Goal: Find specific page/section: Find specific page/section

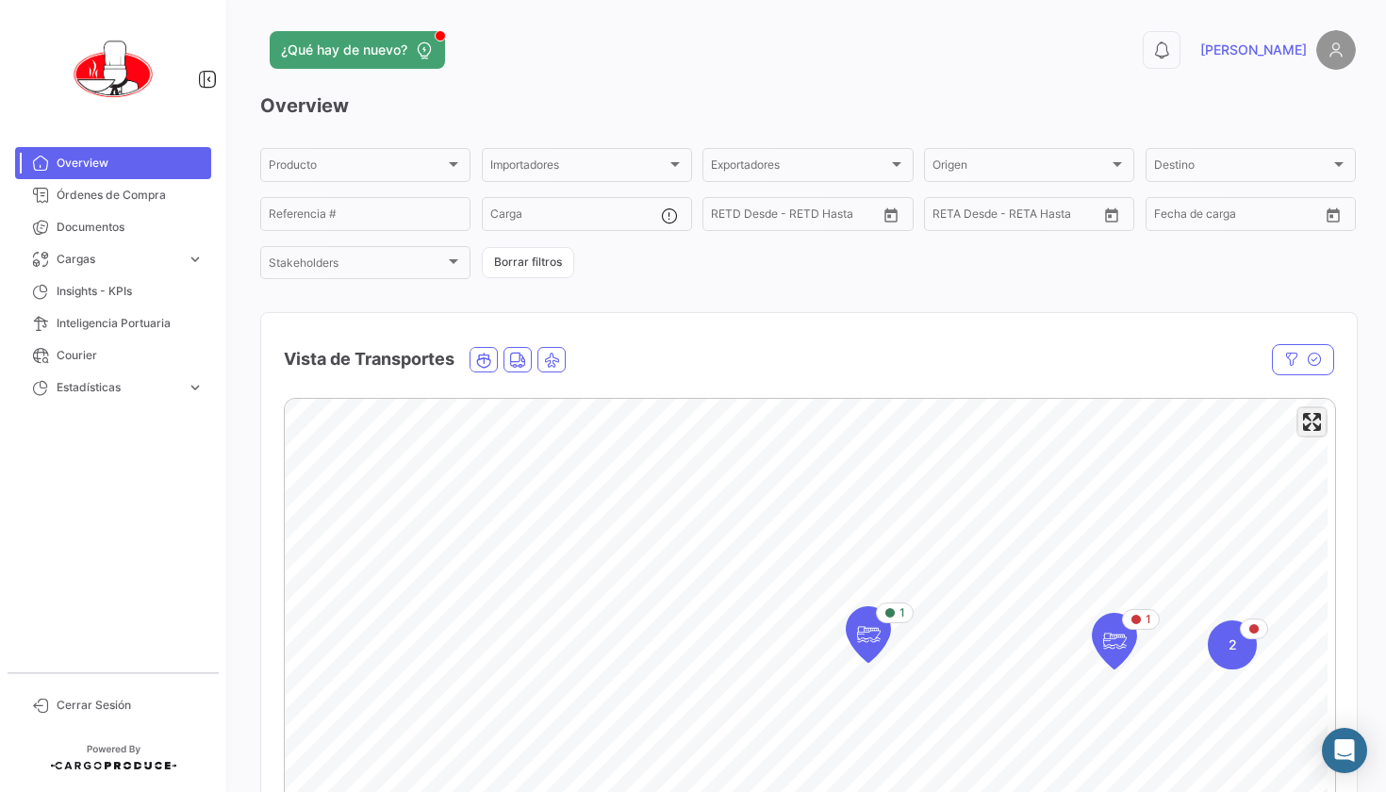
click at [1299, 426] on span "Enter fullscreen" at bounding box center [1312, 421] width 27 height 27
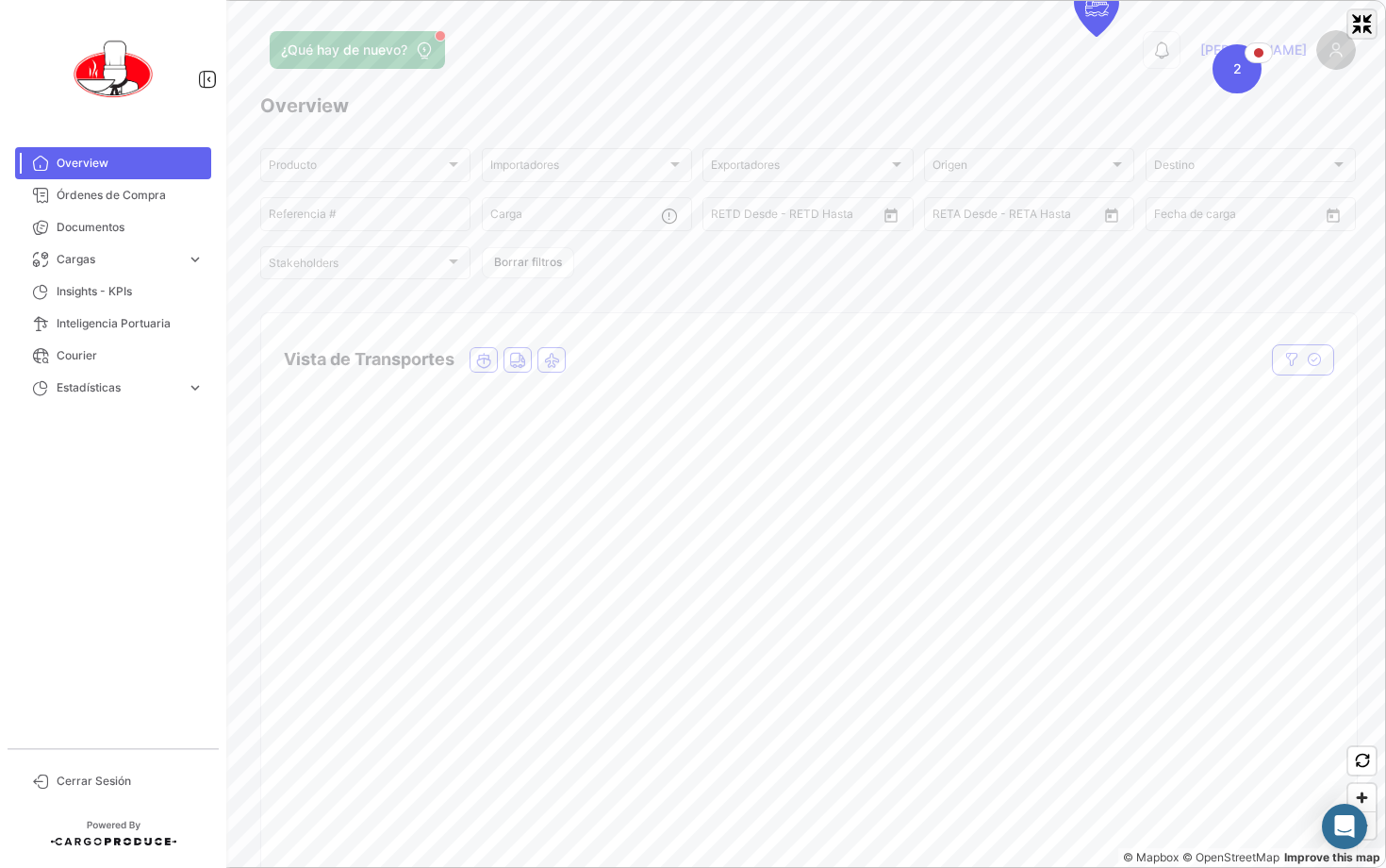
click at [1367, 20] on span "Exit fullscreen" at bounding box center [1362, 23] width 27 height 27
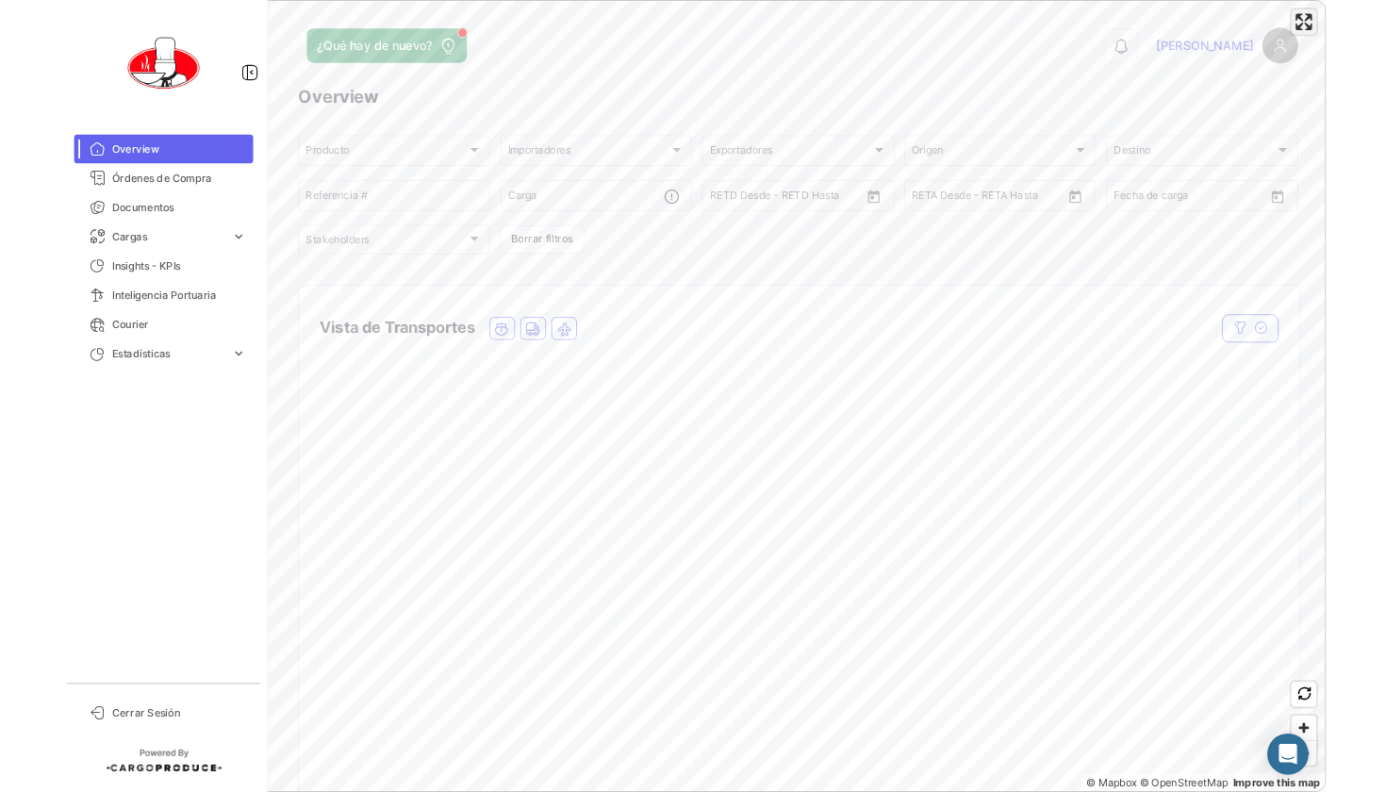
scroll to position [400, 0]
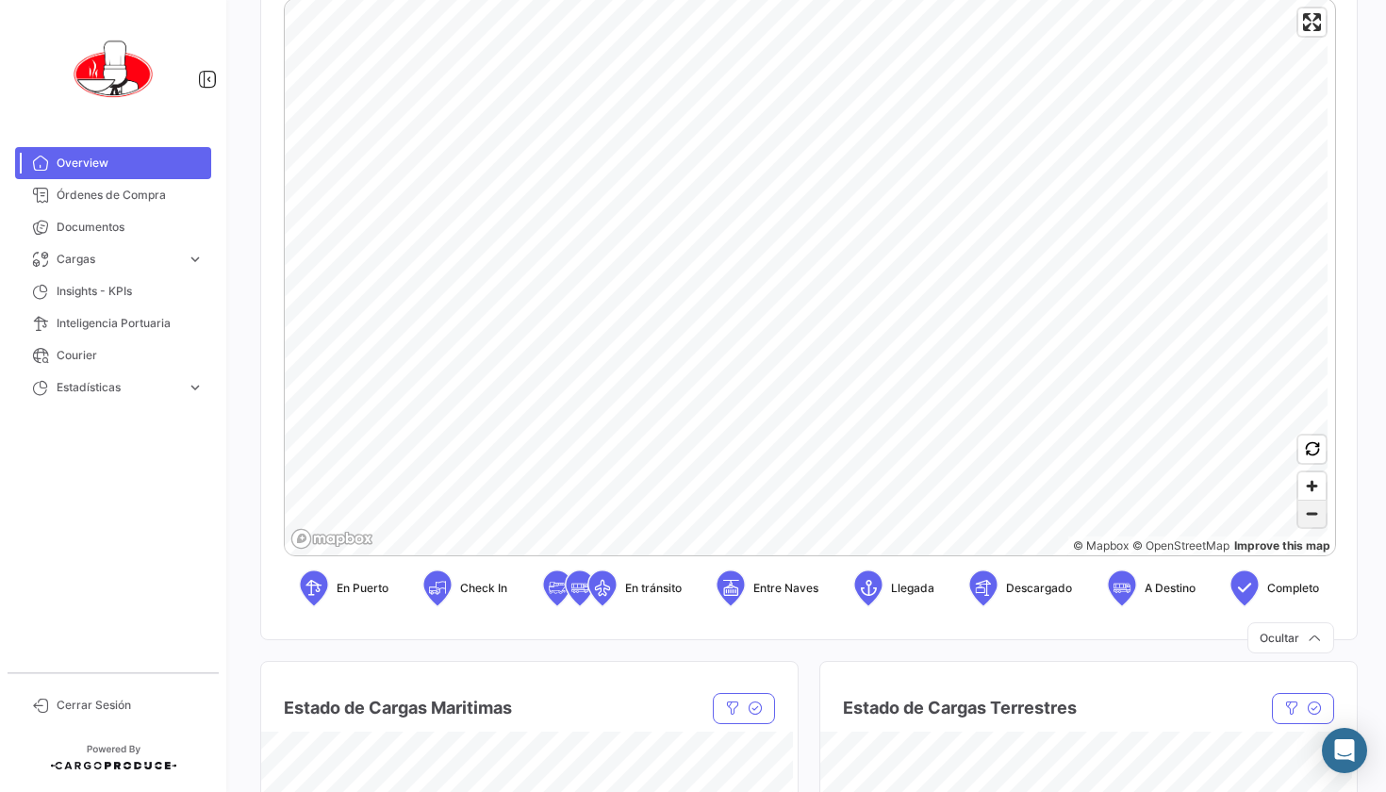
click at [1300, 510] on span "Zoom out" at bounding box center [1312, 514] width 27 height 26
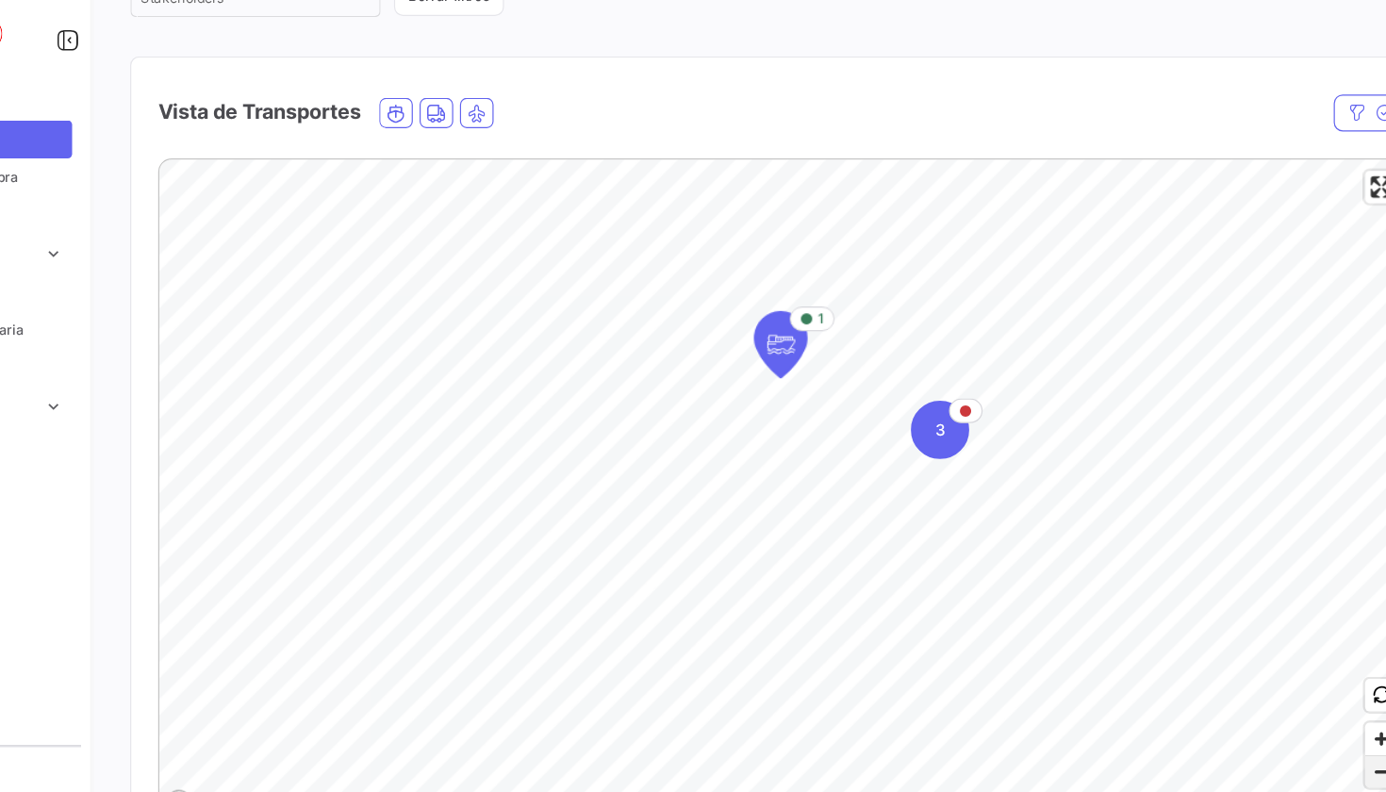
scroll to position [203, 0]
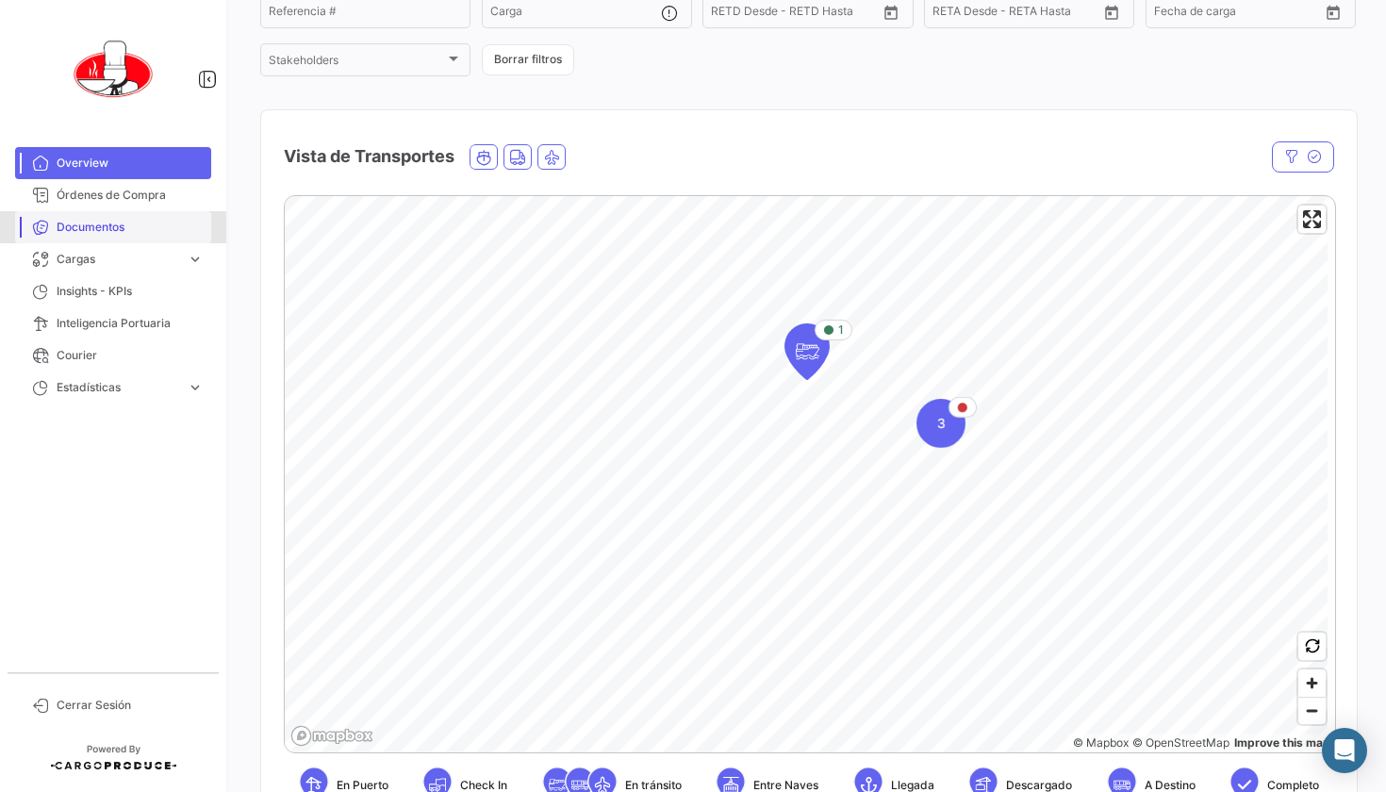
click at [116, 224] on span "Documentos" at bounding box center [130, 227] width 147 height 17
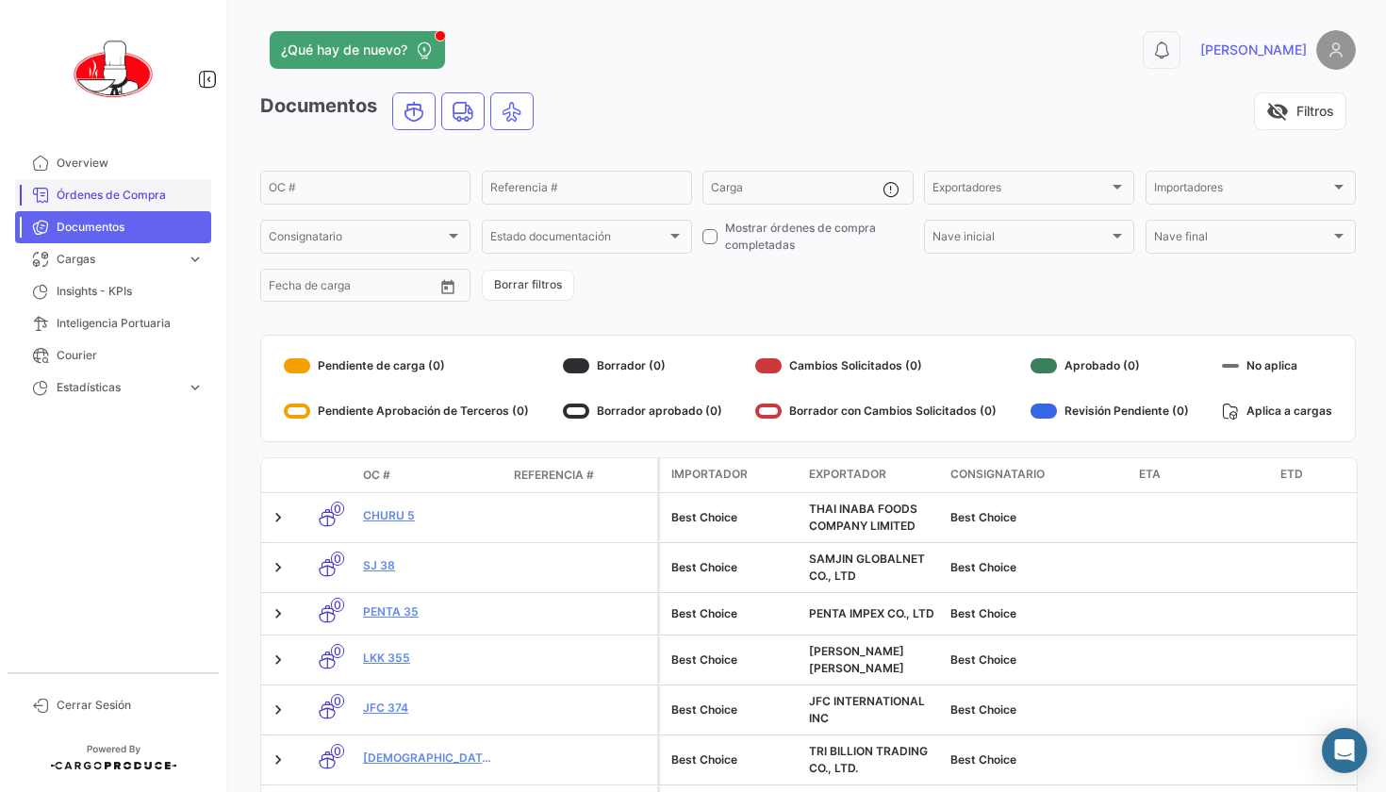
click at [111, 192] on span "Órdenes de Compra" at bounding box center [130, 195] width 147 height 17
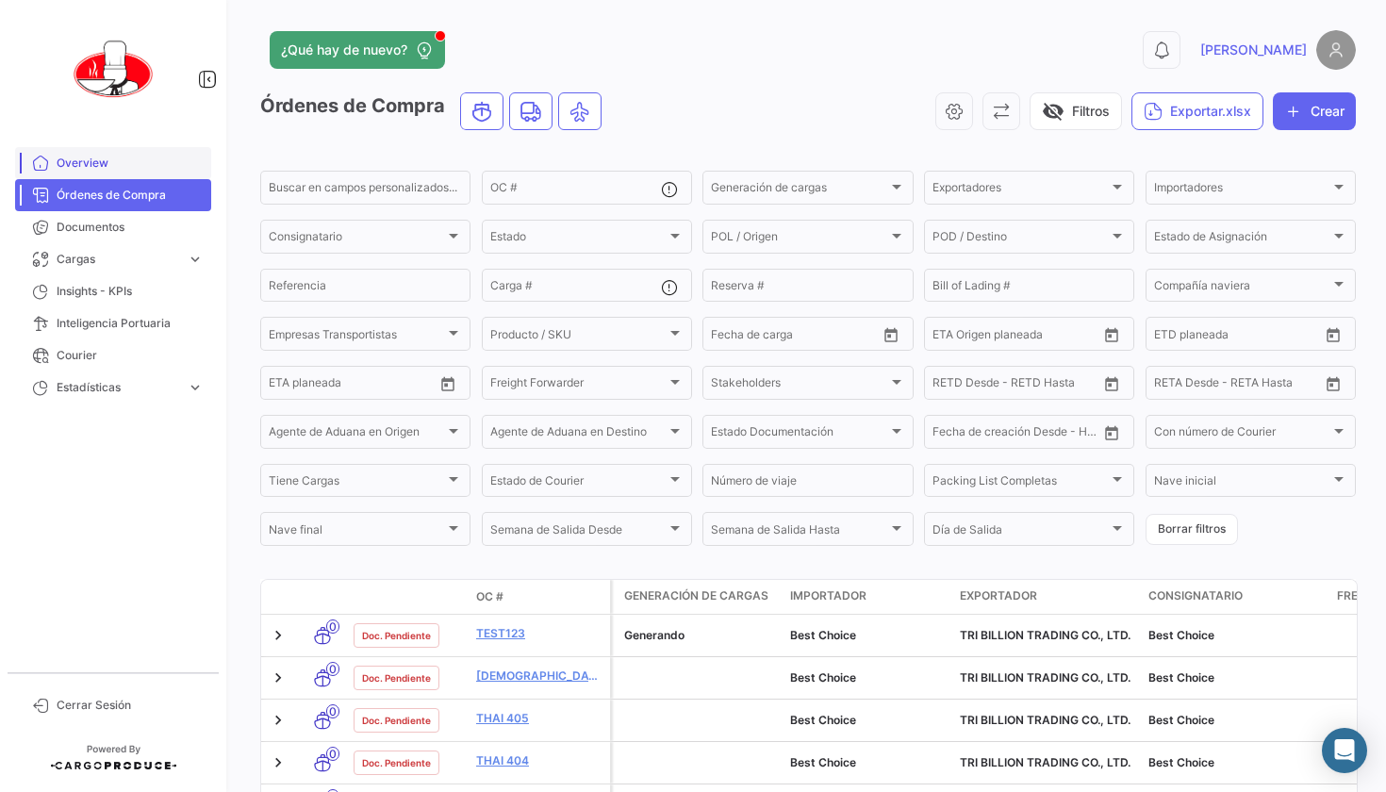
click at [96, 152] on link "Overview" at bounding box center [113, 163] width 196 height 32
